Goal: Information Seeking & Learning: Learn about a topic

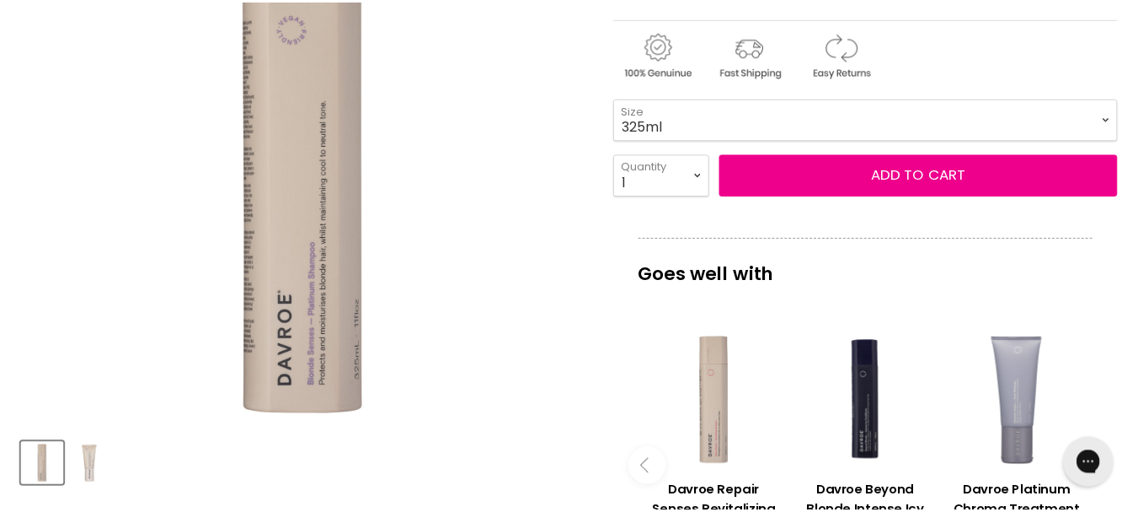
scroll to position [344, 0]
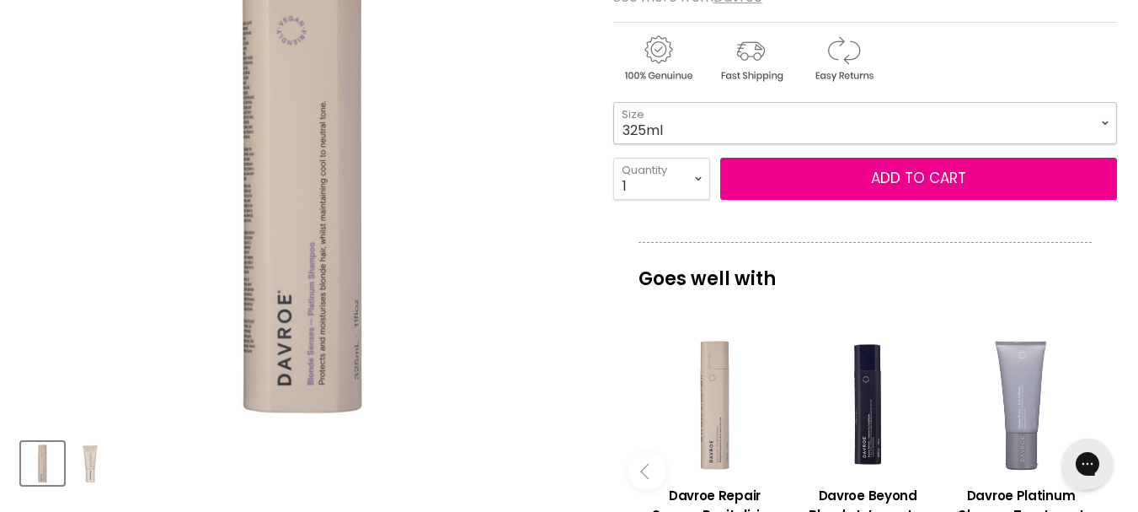
click at [739, 139] on select "325ml 100ml" at bounding box center [865, 123] width 504 height 42
click at [613, 102] on select "325ml 100ml" at bounding box center [865, 123] width 504 height 42
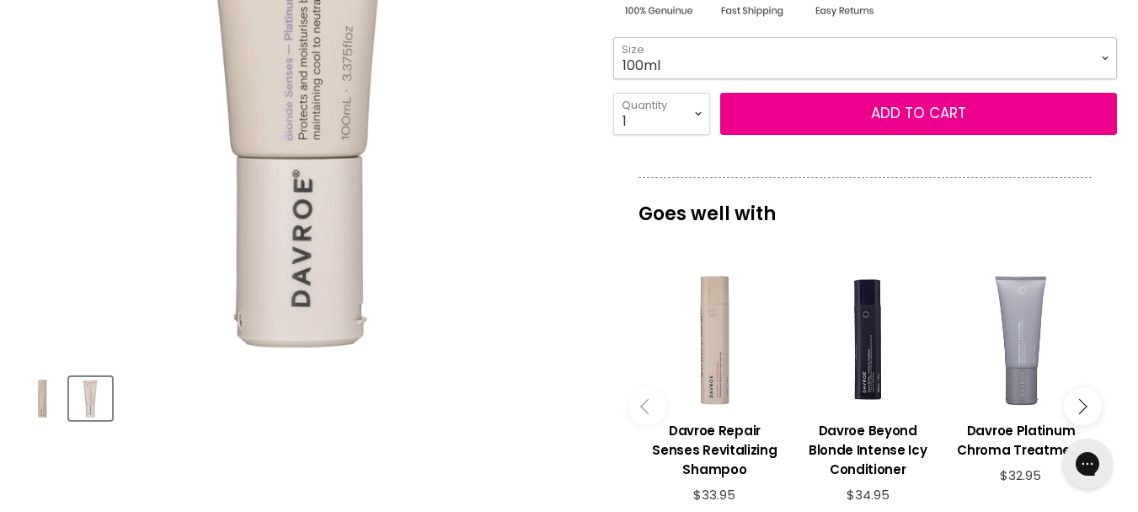
scroll to position [428, 0]
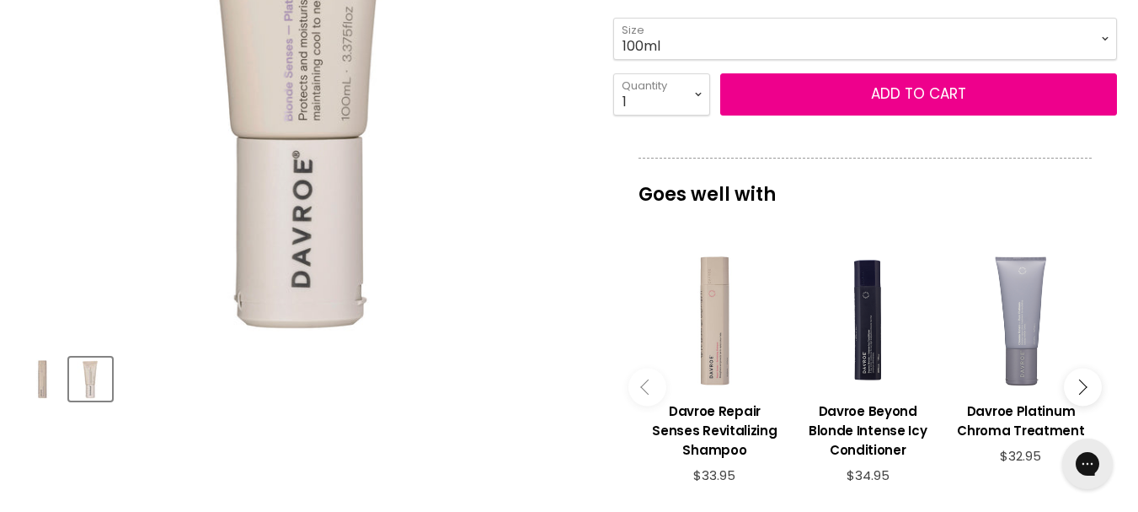
click at [51, 385] on img "Product thumbnails" at bounding box center [43, 379] width 40 height 40
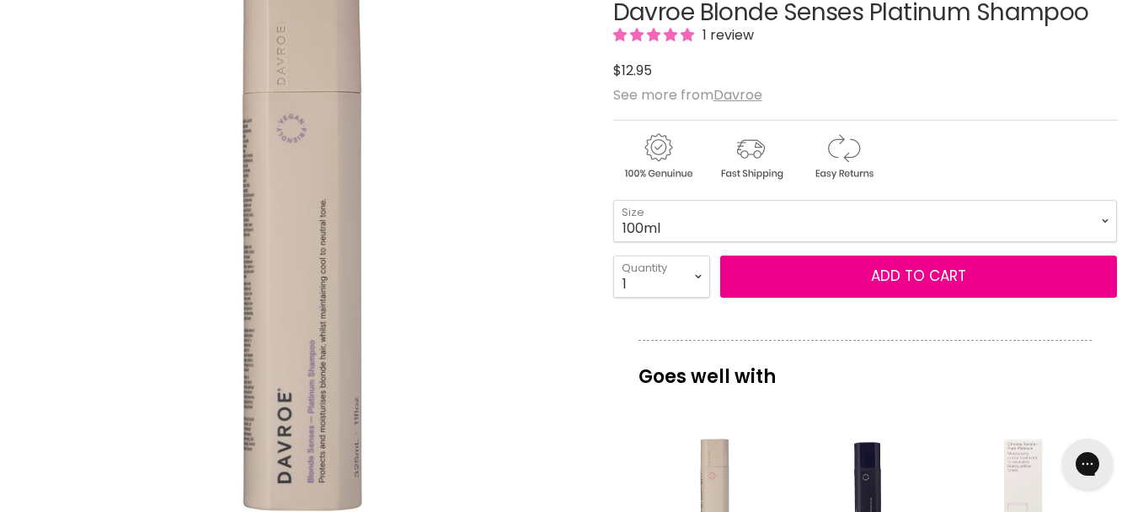
scroll to position [512, 0]
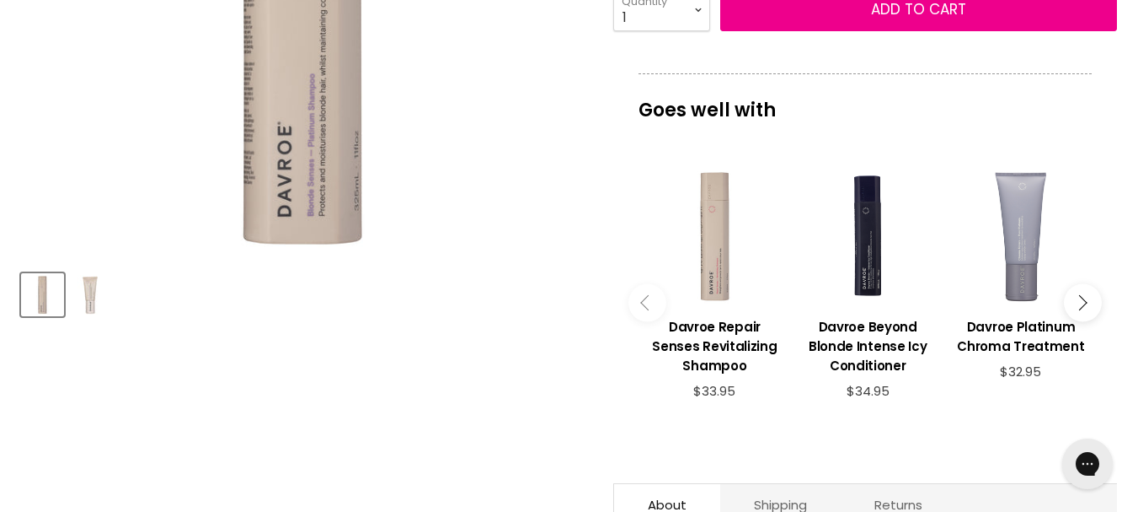
click at [100, 300] on img "Product thumbnails" at bounding box center [91, 295] width 40 height 40
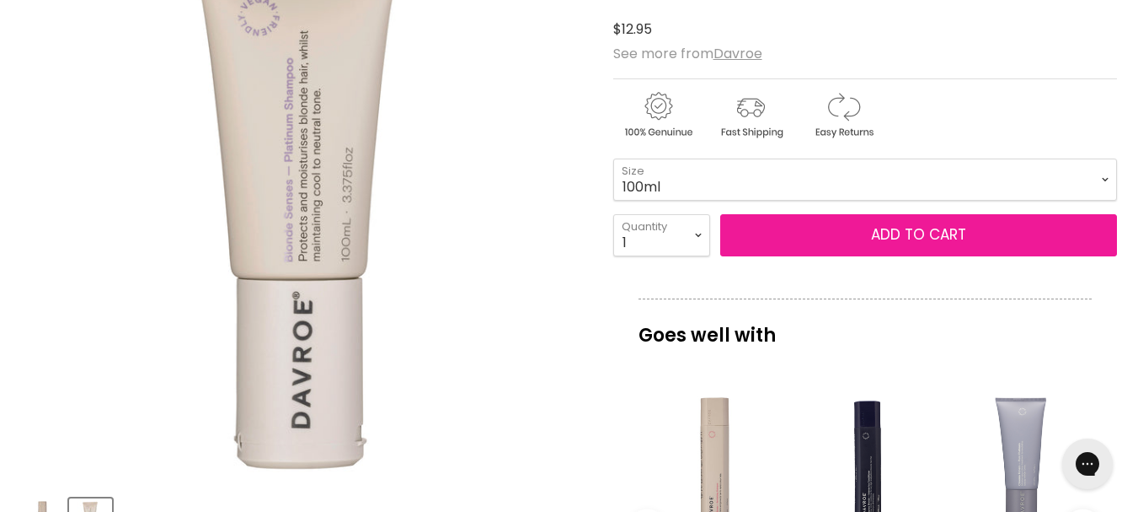
scroll to position [260, 0]
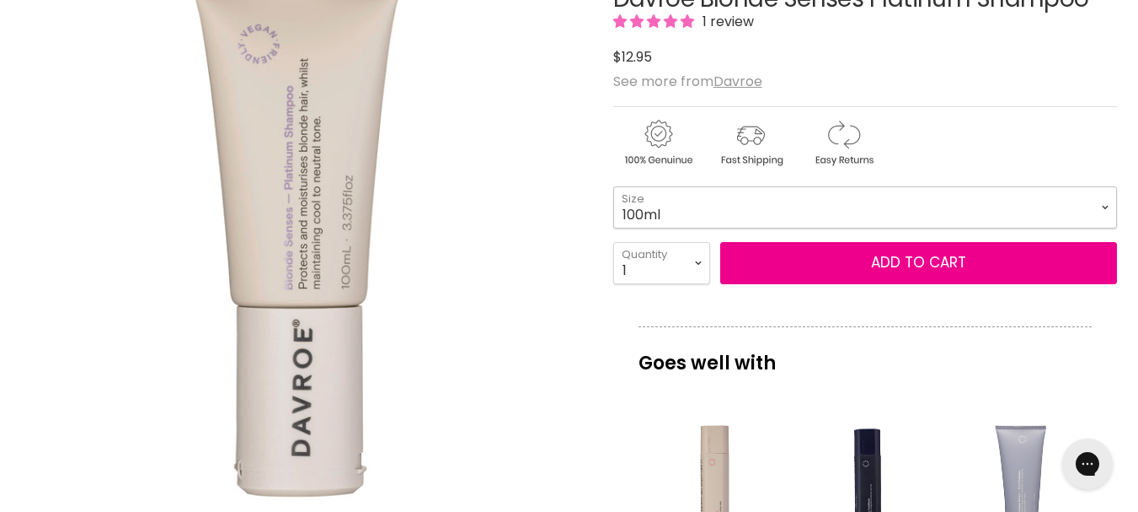
click at [668, 223] on select "325ml 100ml" at bounding box center [865, 207] width 504 height 42
select select "325ml"
click at [613, 186] on select "325ml 100ml" at bounding box center [865, 207] width 504 height 42
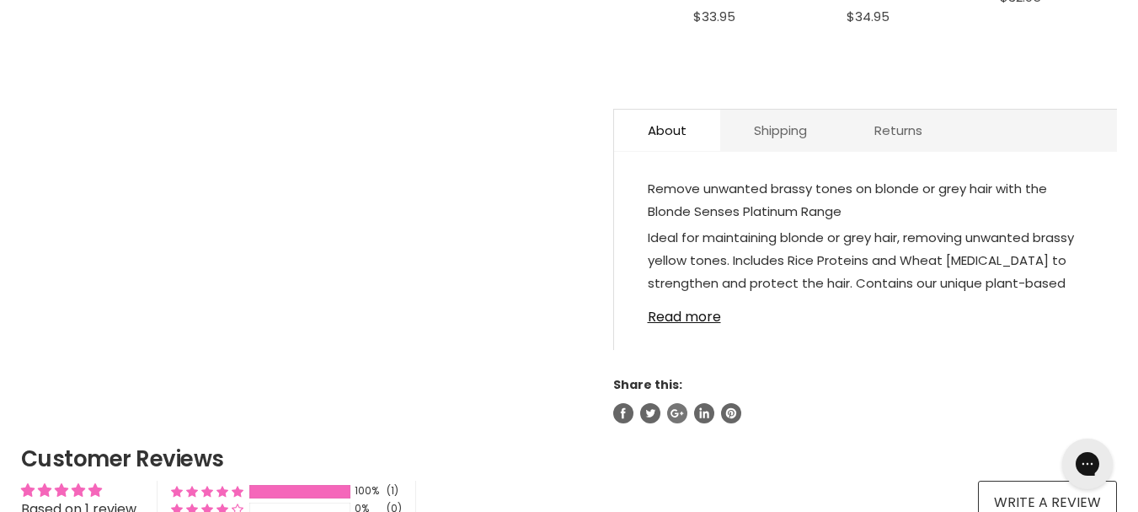
scroll to position [927, 0]
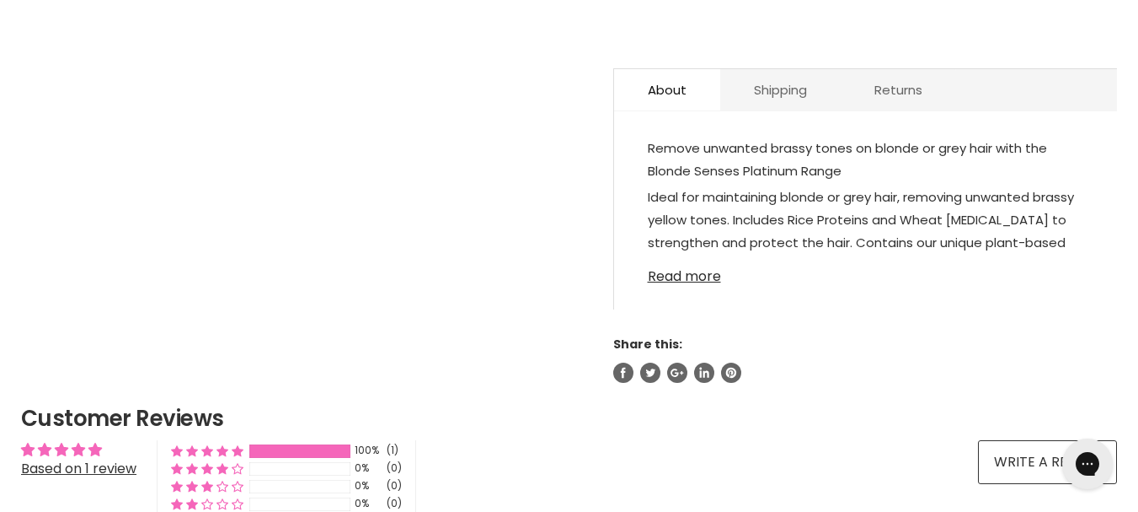
click at [693, 259] on link "Read more" at bounding box center [866, 271] width 436 height 25
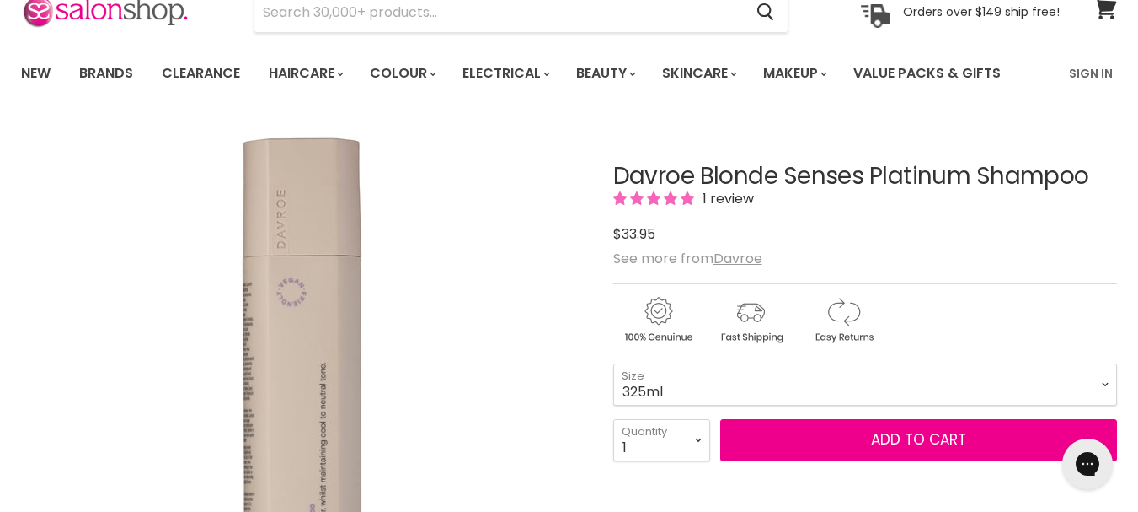
scroll to position [0, 0]
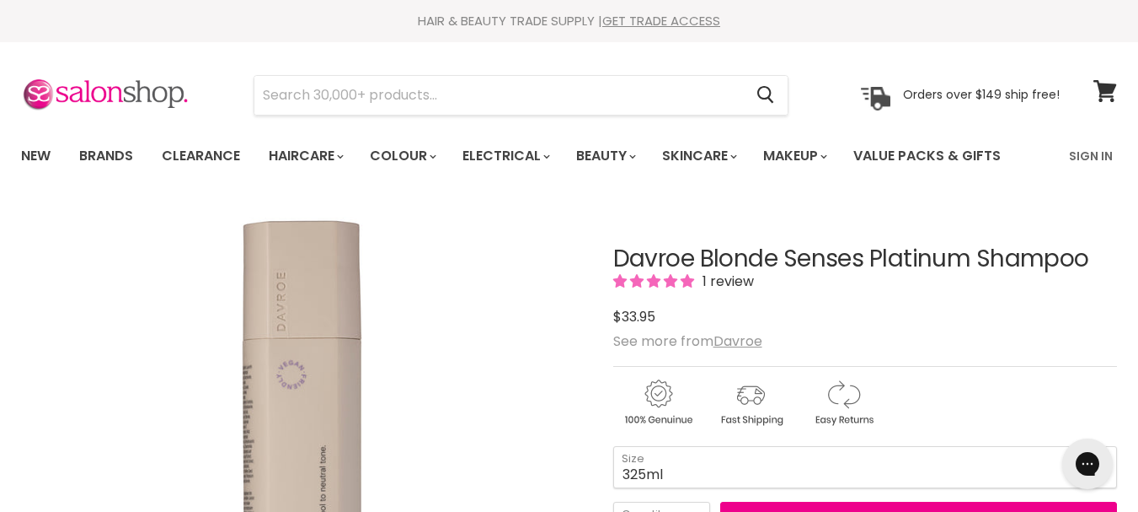
click at [715, 269] on h1 "Davroe Blonde Senses Platinum Shampoo" at bounding box center [865, 259] width 504 height 26
click at [722, 260] on h1 "Davroe Blonde Senses Platinum Shampoo" at bounding box center [865, 259] width 504 height 26
copy div "Davroe Blonde Senses Platinum Shampoo"
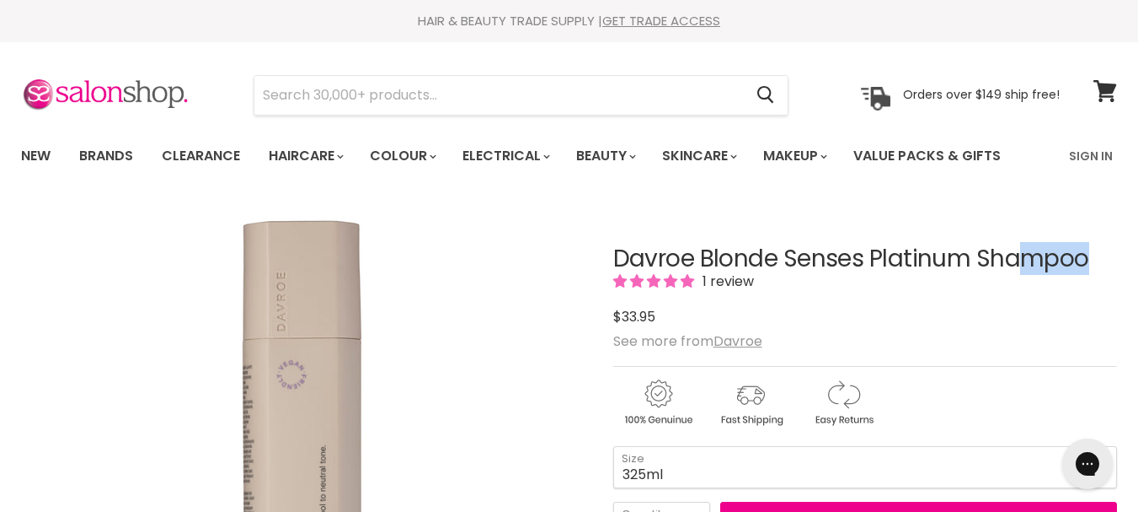
scroll to position [84, 0]
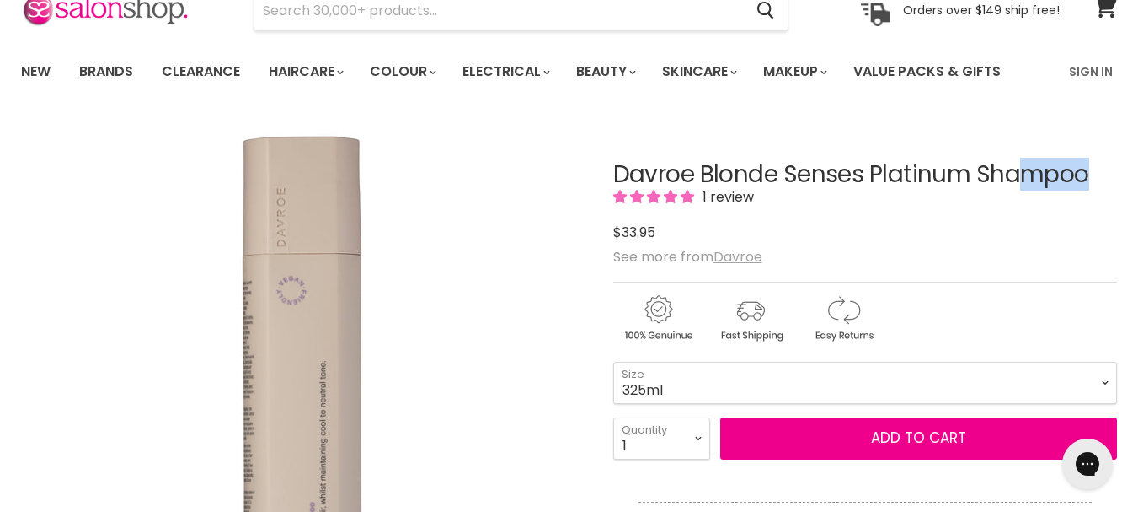
click at [736, 257] on u "Davroe" at bounding box center [738, 256] width 49 height 19
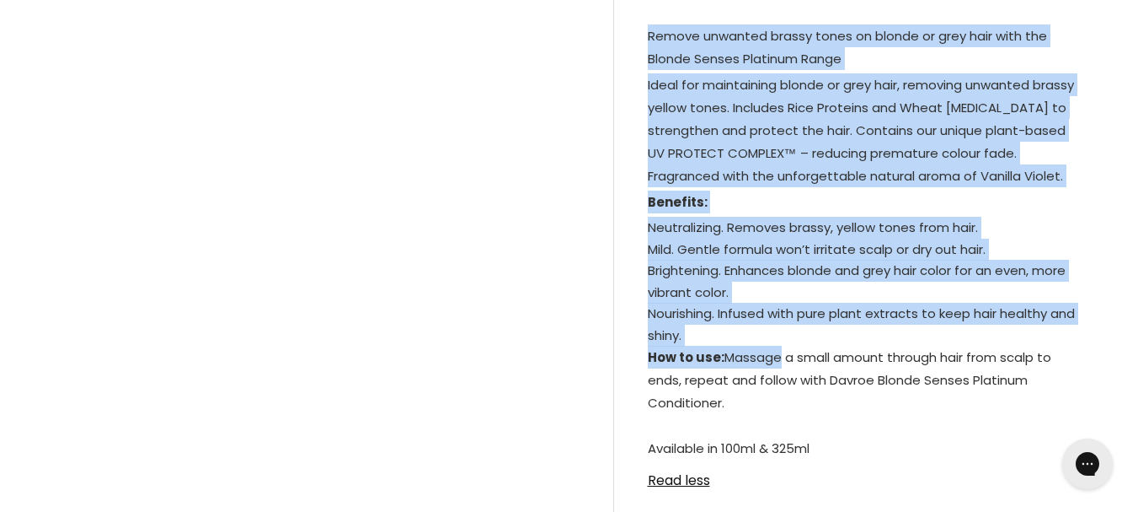
scroll to position [1067, 0]
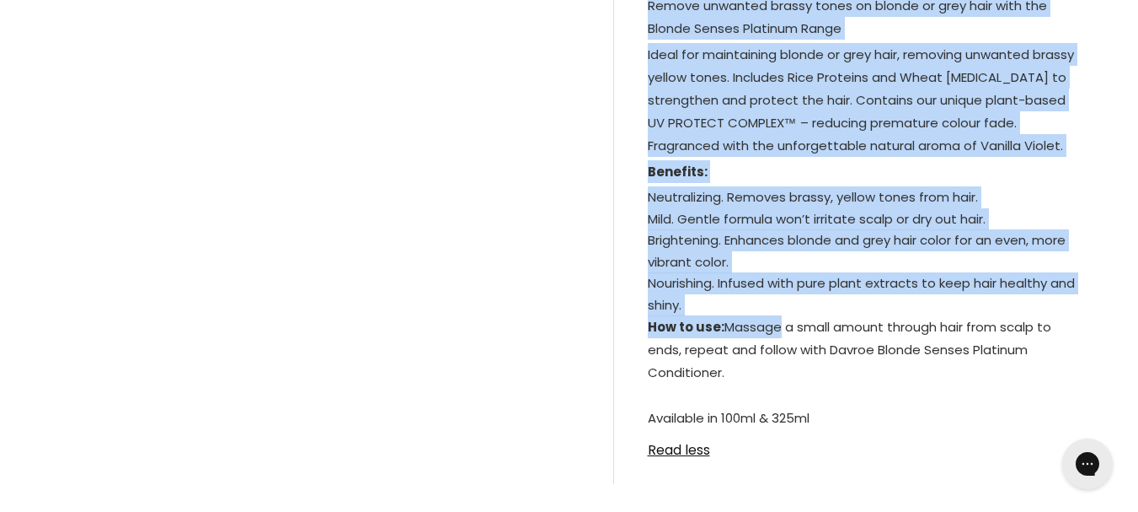
drag, startPoint x: 651, startPoint y: 70, endPoint x: 814, endPoint y: 355, distance: 328.4
click at [814, 355] on div "Remove unwanted brassy tones on blonde or grey hair with the Blonde Senses Plat…" at bounding box center [866, 213] width 436 height 438
copy div "Remove unwanted brassy tones on blonde or grey hair with the Blonde Senses Plat…"
